Goal: Information Seeking & Learning: Find specific page/section

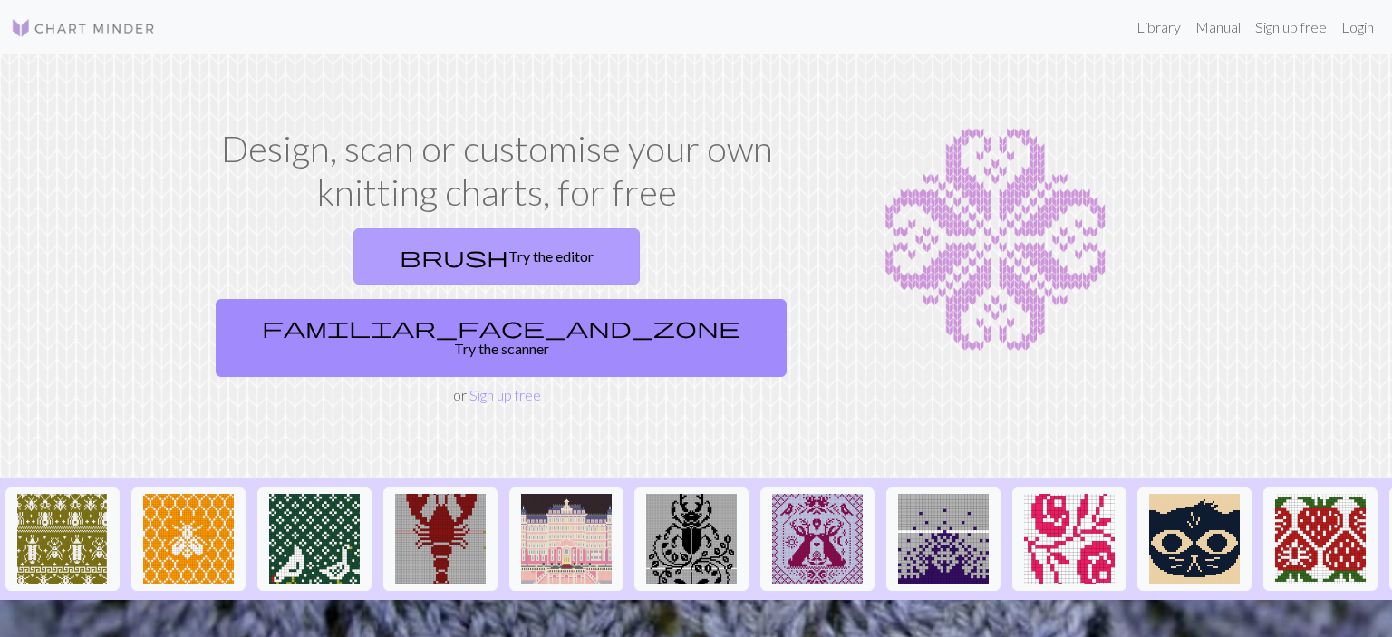
click at [353, 250] on link "brush Try the editor" at bounding box center [496, 256] width 286 height 56
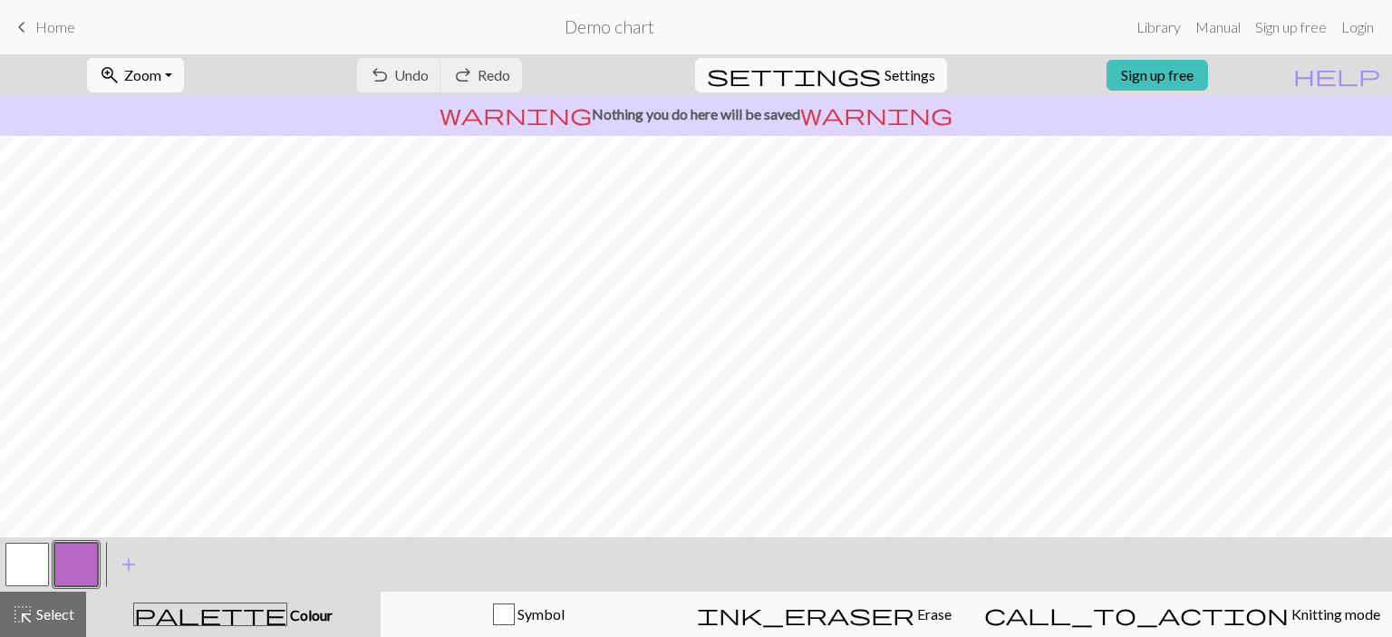
click at [42, 34] on span "Home" at bounding box center [55, 26] width 40 height 17
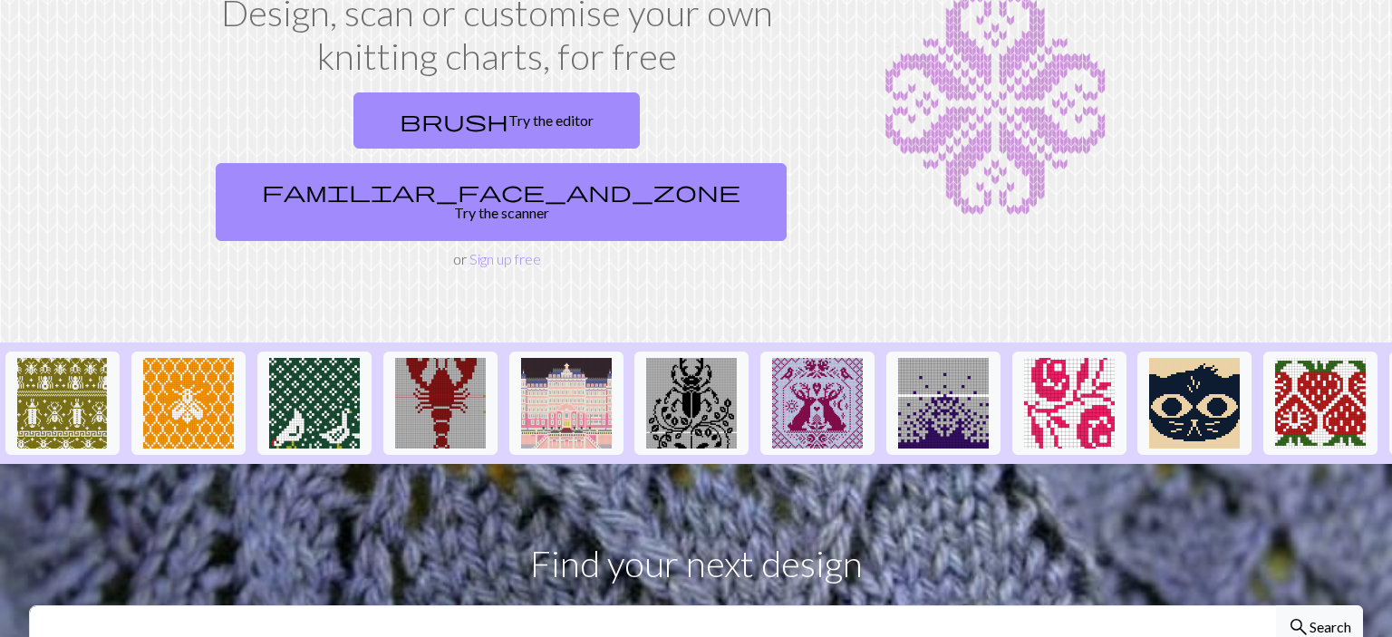
scroll to position [165, 0]
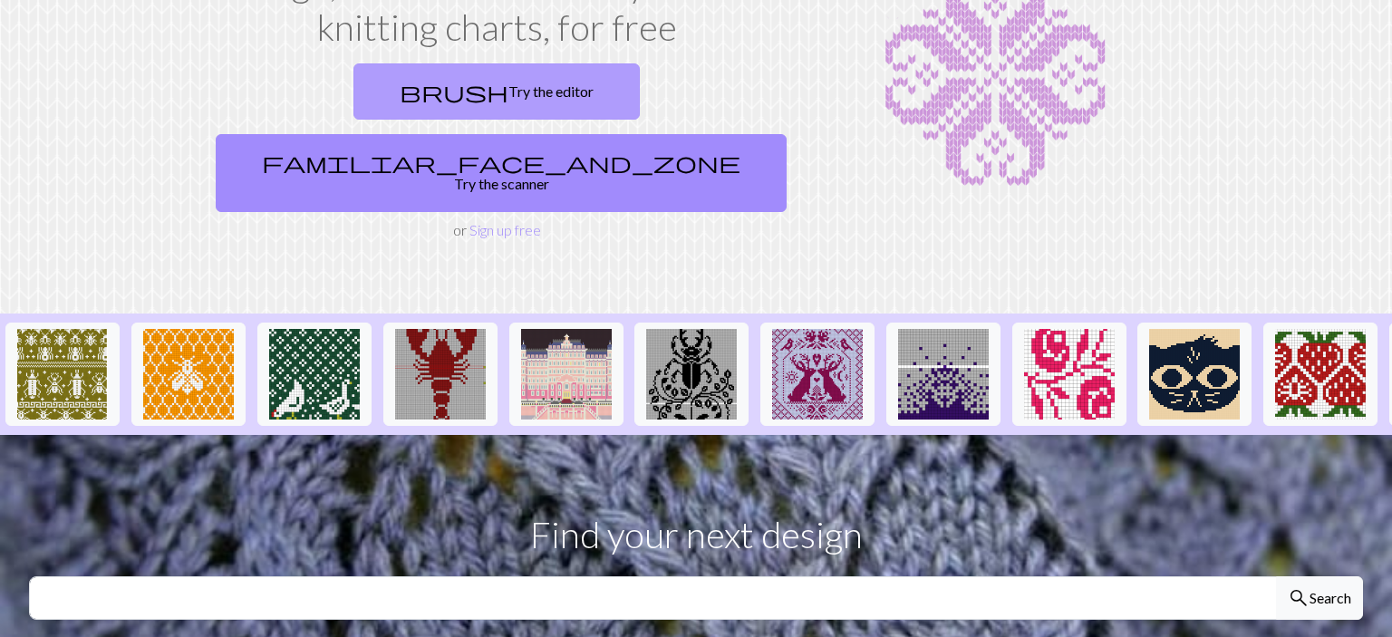
click at [397, 88] on link "brush Try the editor" at bounding box center [496, 91] width 286 height 56
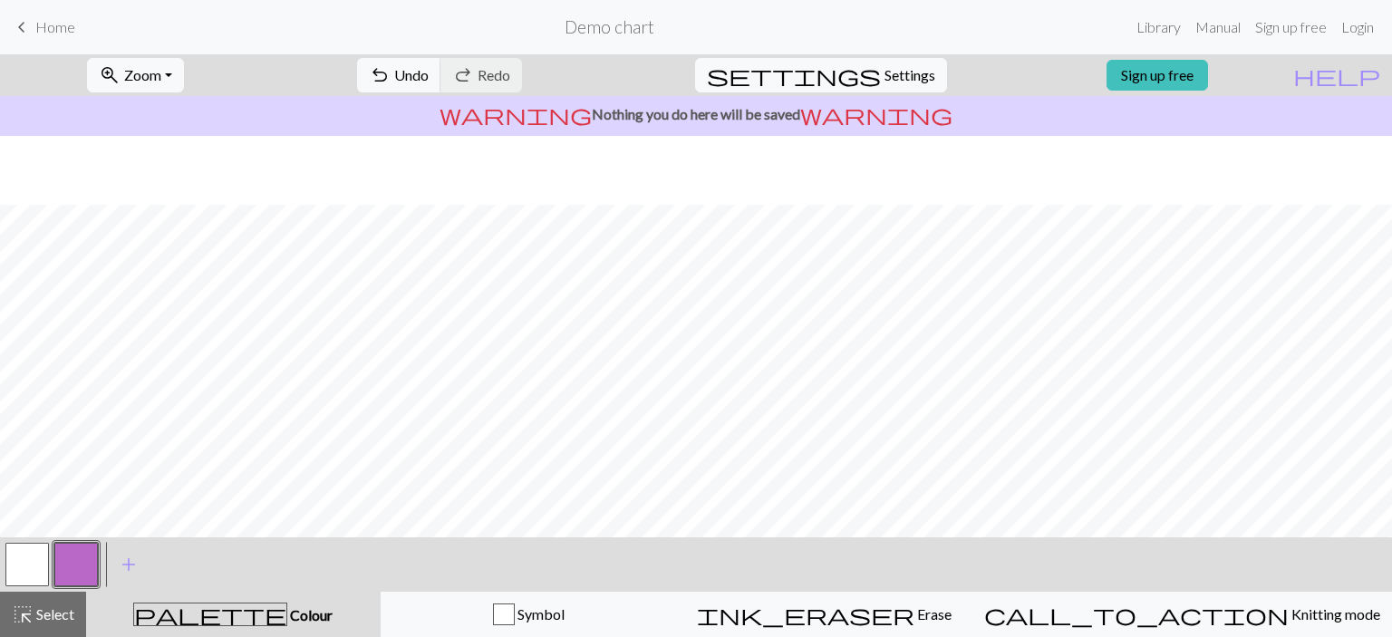
scroll to position [259, 0]
click at [56, 30] on span "Home" at bounding box center [55, 26] width 40 height 17
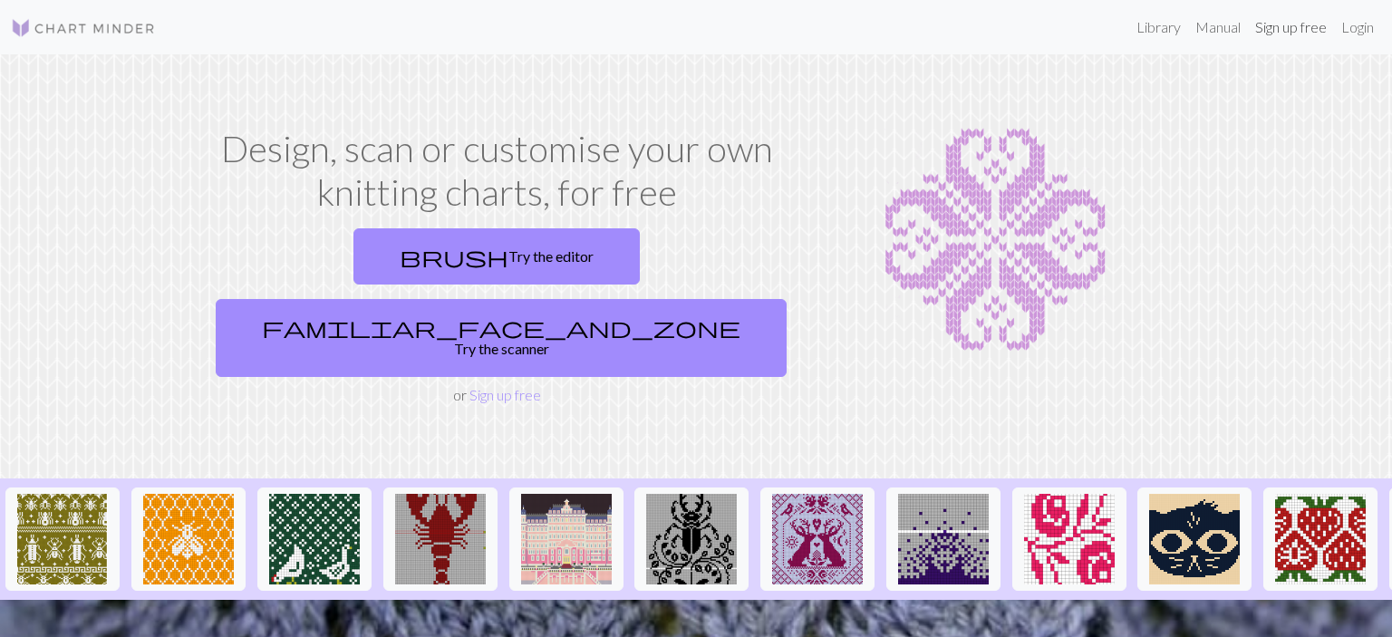
click at [1284, 34] on link "Sign up free" at bounding box center [1291, 27] width 86 height 36
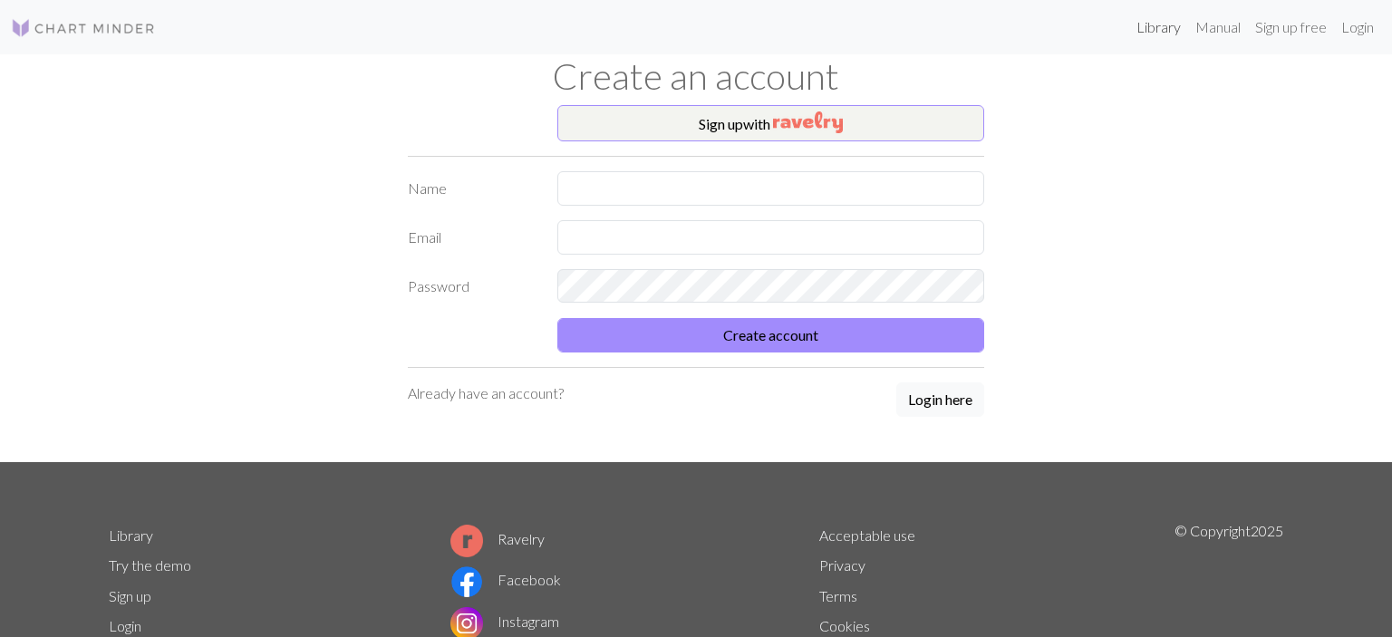
click at [1157, 32] on link "Library" at bounding box center [1158, 27] width 59 height 36
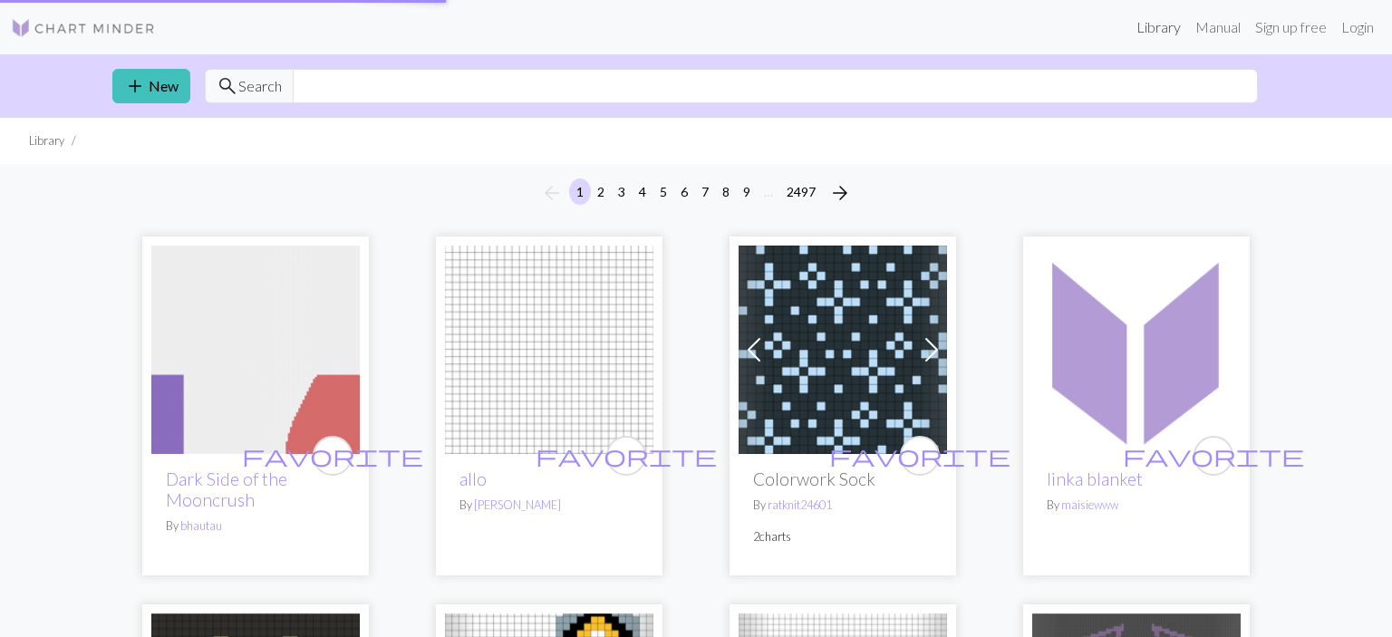
click at [1154, 31] on link "Library" at bounding box center [1158, 27] width 59 height 36
click at [435, 88] on input "text" at bounding box center [775, 86] width 965 height 34
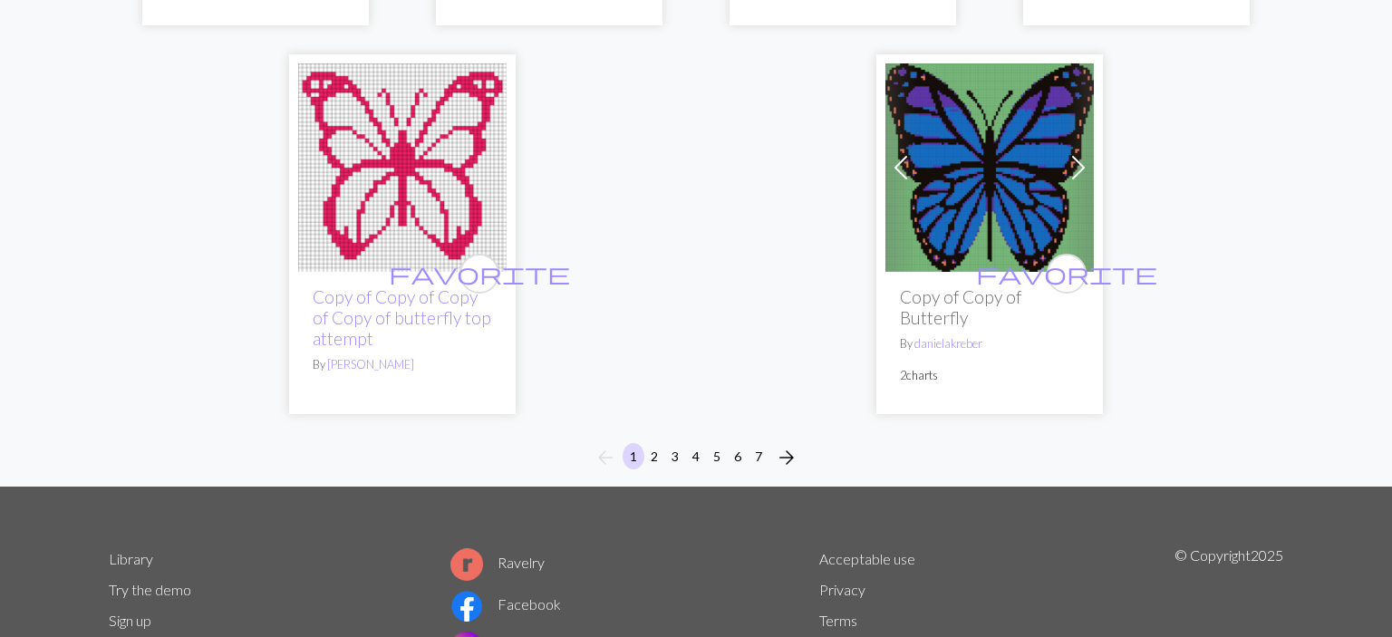
scroll to position [4846, 0]
type input "butterfly"
click at [653, 443] on button "2" at bounding box center [654, 456] width 22 height 26
